Goal: Transaction & Acquisition: Subscribe to service/newsletter

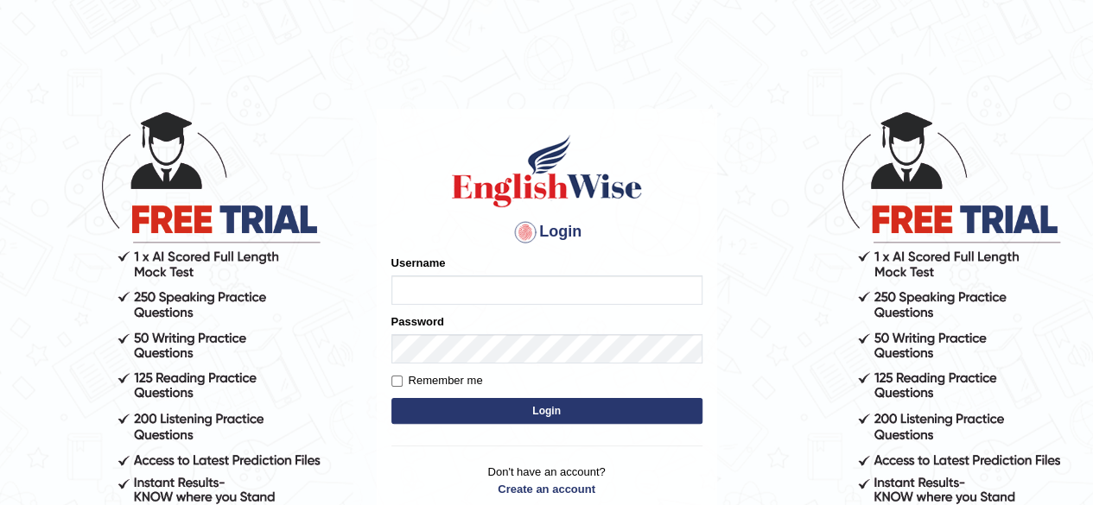
type input "pooja_223"
click at [532, 407] on button "Login" at bounding box center [546, 411] width 311 height 26
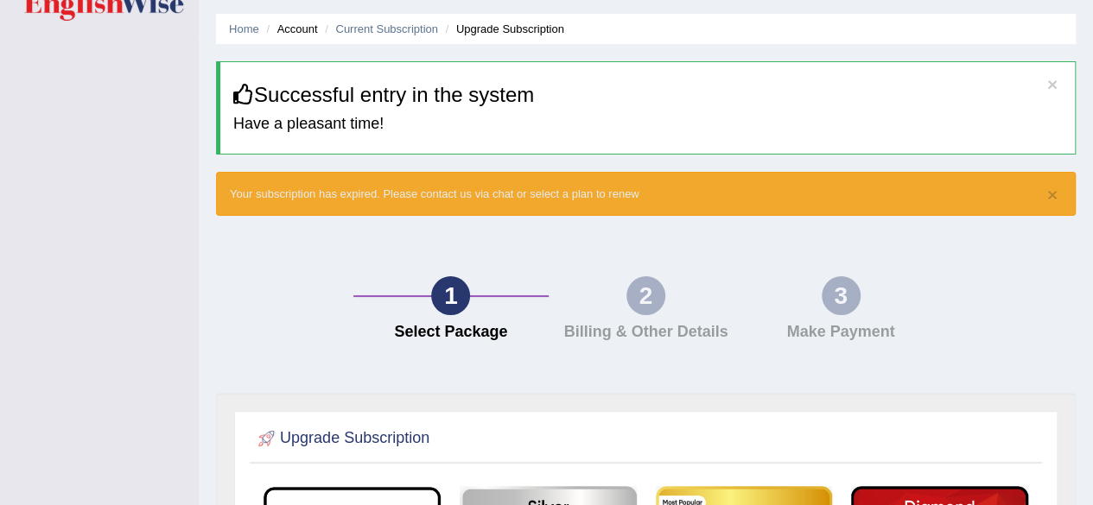
scroll to position [49, 0]
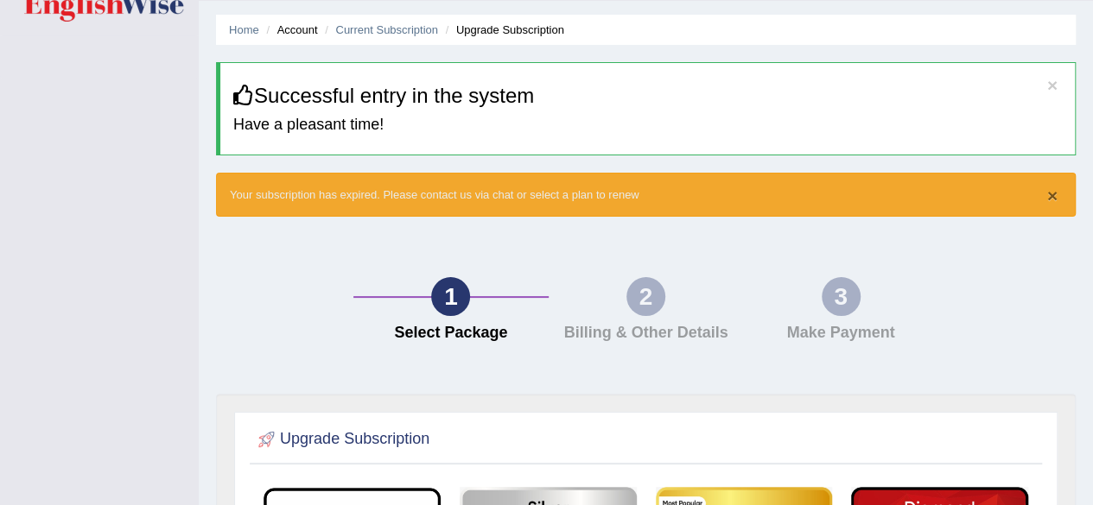
click at [1052, 191] on button "×" at bounding box center [1052, 196] width 10 height 18
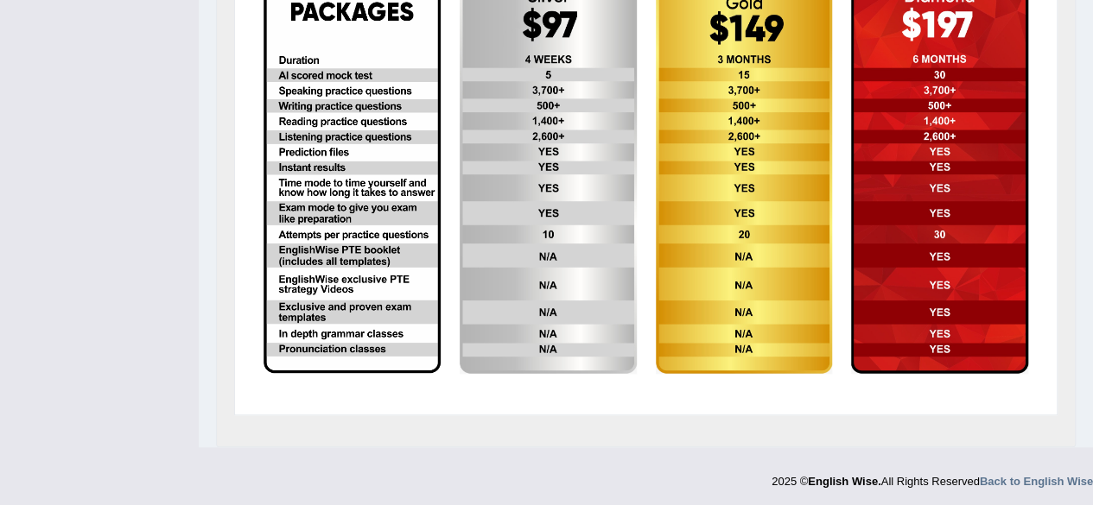
scroll to position [0, 0]
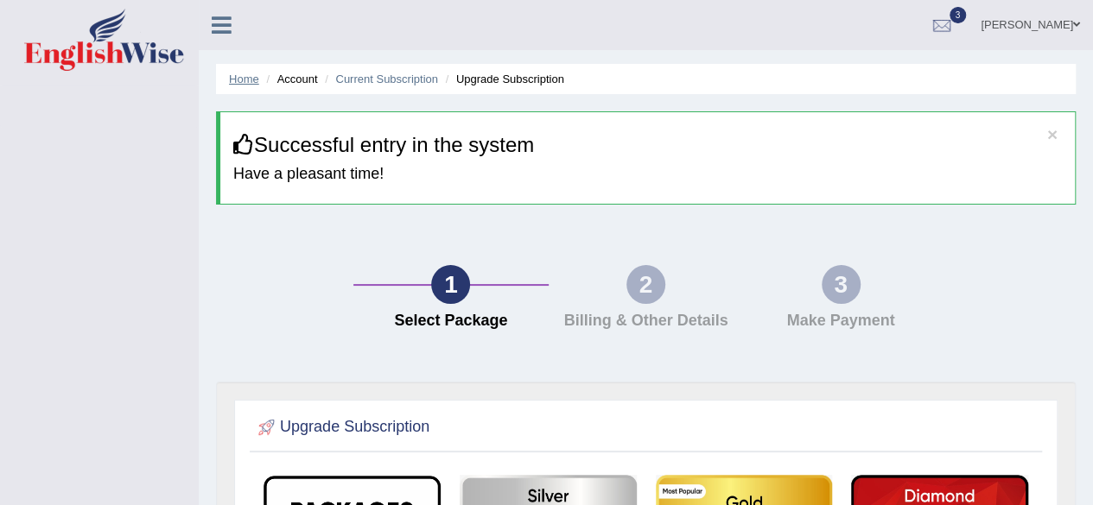
click at [240, 84] on link "Home" at bounding box center [244, 79] width 30 height 13
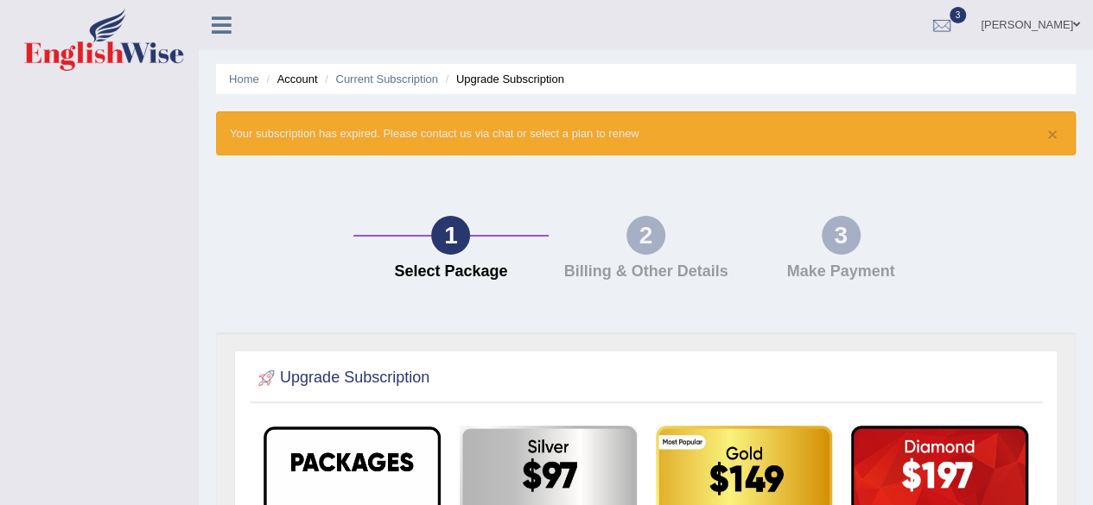
click at [651, 246] on div "2" at bounding box center [645, 235] width 39 height 39
click at [840, 238] on div "3" at bounding box center [840, 235] width 39 height 39
click at [655, 244] on div "2" at bounding box center [645, 235] width 39 height 39
click at [440, 245] on div "1" at bounding box center [450, 235] width 39 height 39
click at [840, 250] on div "3" at bounding box center [840, 235] width 39 height 39
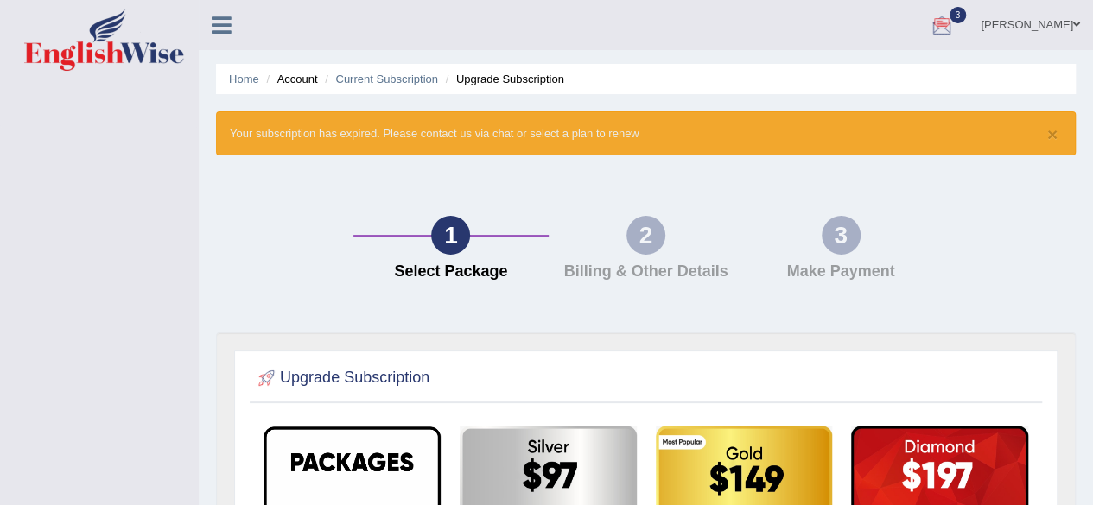
click at [1033, 26] on link "[PERSON_NAME]" at bounding box center [1029, 22] width 125 height 45
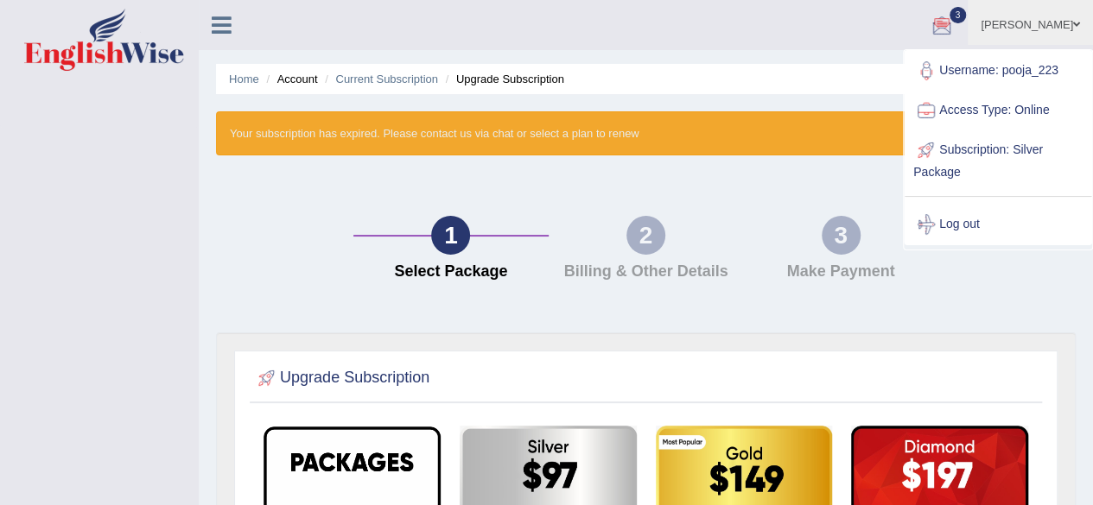
click at [1033, 26] on link "[PERSON_NAME]" at bounding box center [1029, 22] width 125 height 45
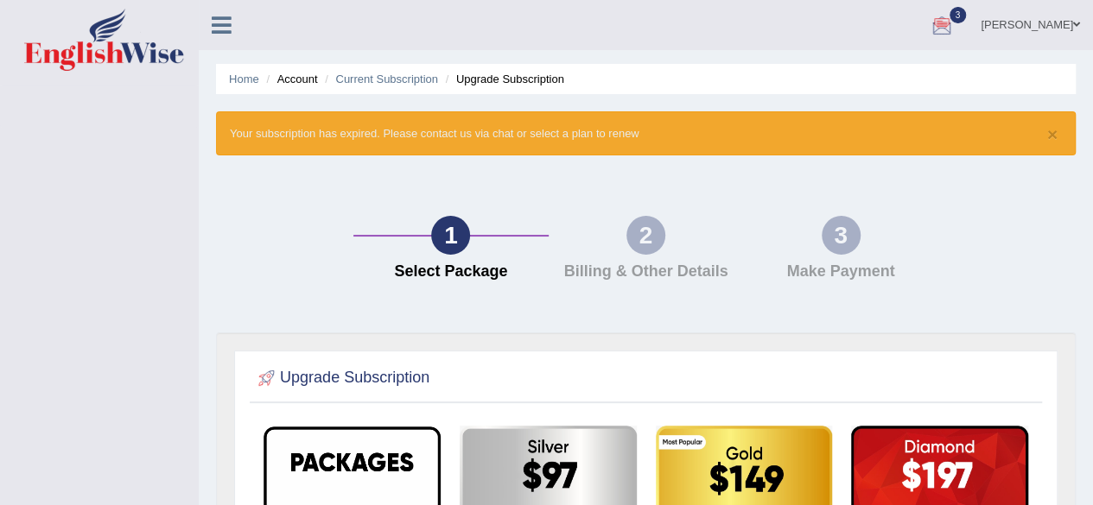
click at [1033, 26] on link "[PERSON_NAME]" at bounding box center [1029, 22] width 125 height 45
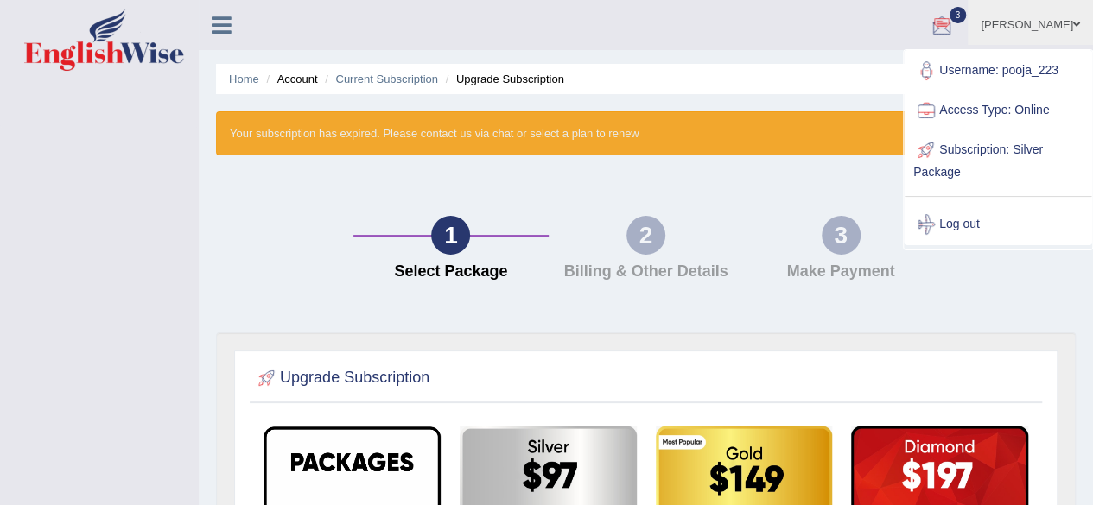
click at [1033, 26] on link "[PERSON_NAME]" at bounding box center [1029, 22] width 125 height 45
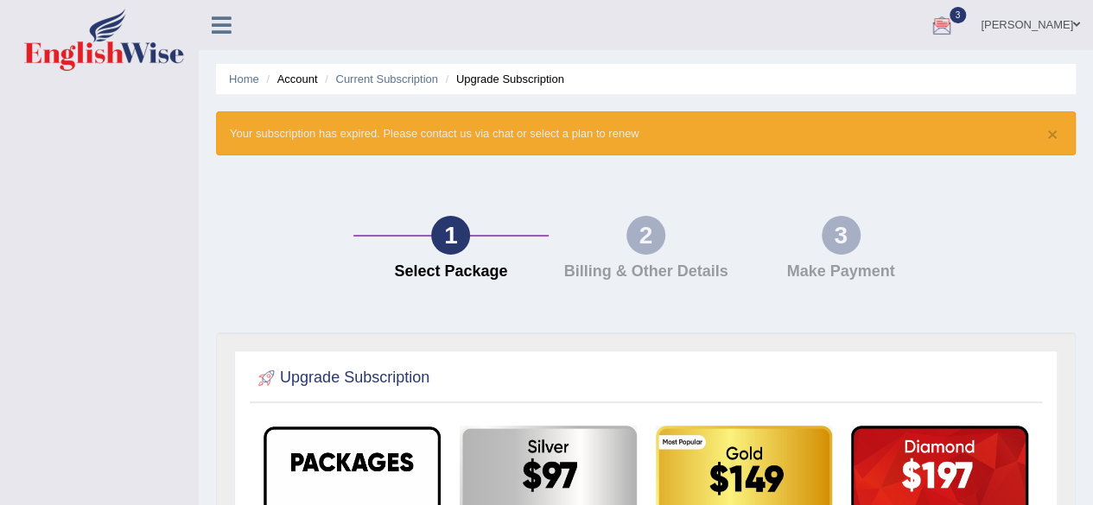
click at [1033, 26] on link "[PERSON_NAME]" at bounding box center [1029, 22] width 125 height 45
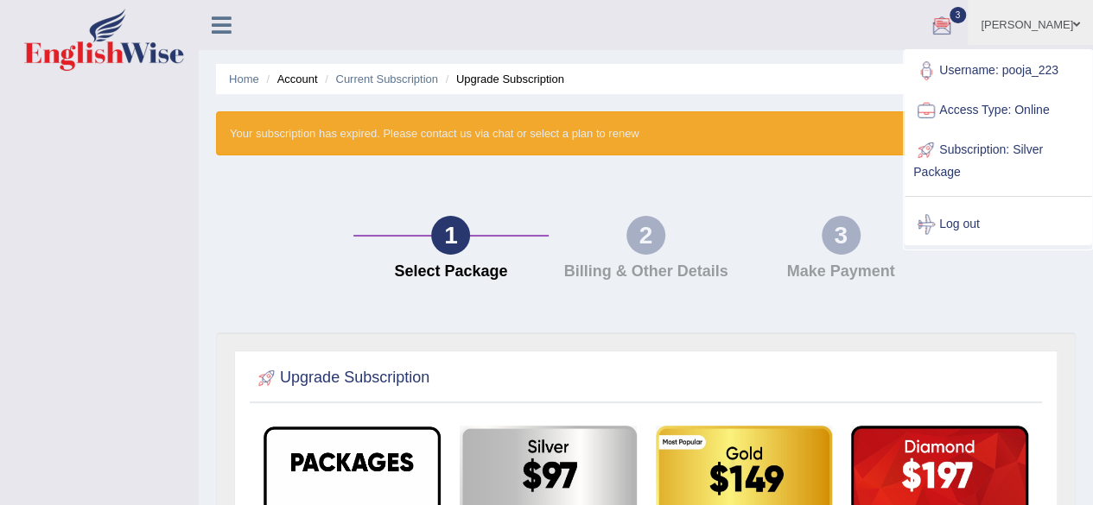
click at [1033, 26] on link "[PERSON_NAME]" at bounding box center [1029, 22] width 125 height 45
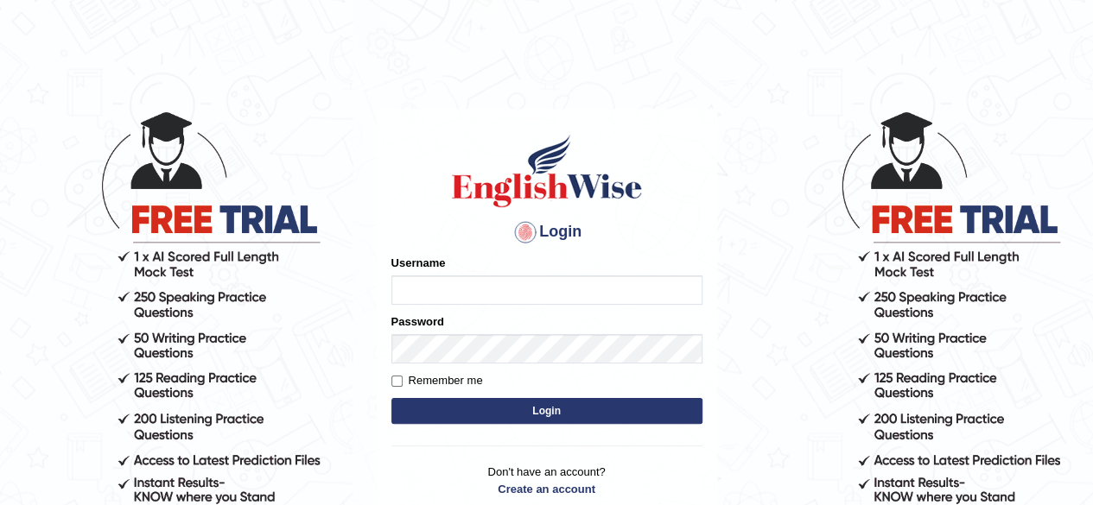
type input "pooja_223"
click at [623, 410] on button "Login" at bounding box center [546, 411] width 311 height 26
